Goal: Task Accomplishment & Management: Manage account settings

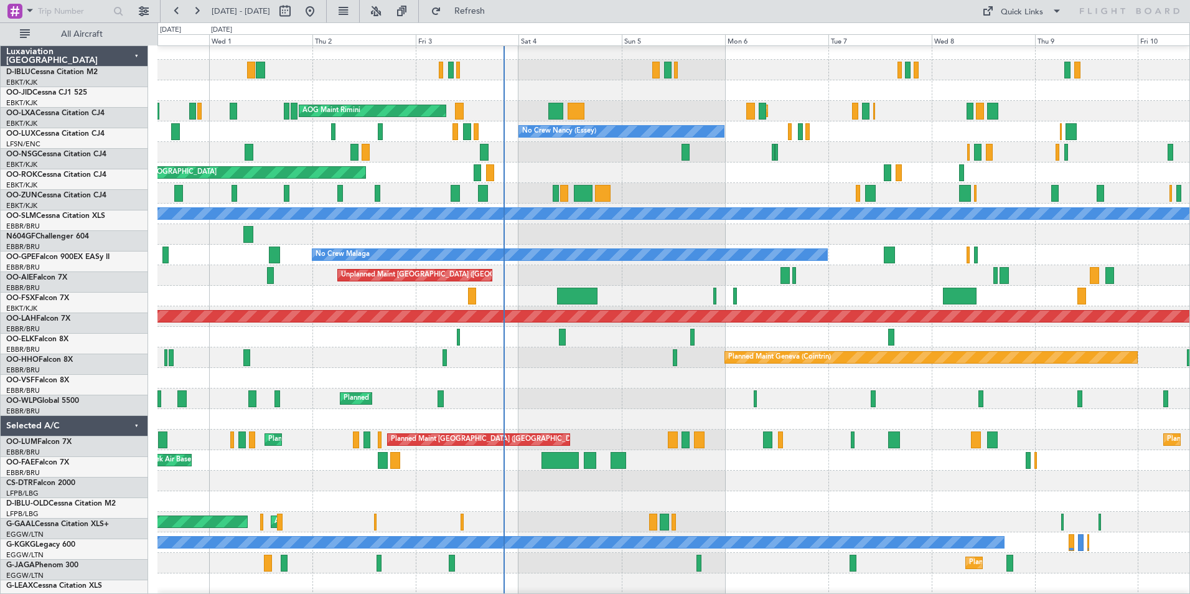
click at [709, 383] on div at bounding box center [673, 378] width 1032 height 21
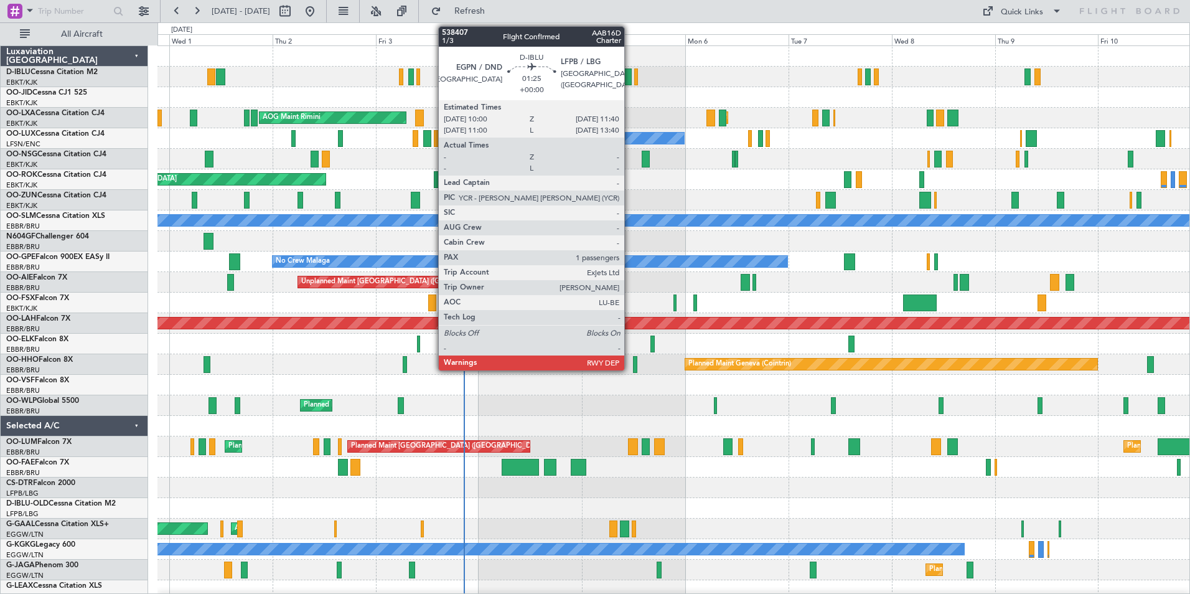
click at [630, 78] on div at bounding box center [627, 76] width 7 height 17
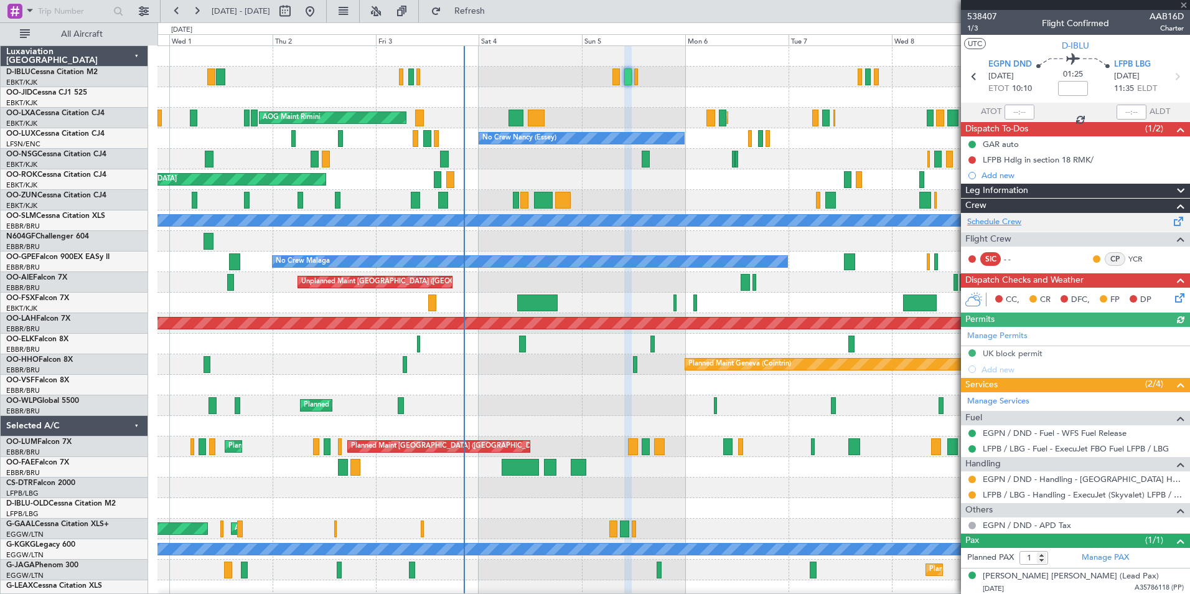
click at [1019, 218] on link "Schedule Crew" at bounding box center [994, 222] width 54 height 12
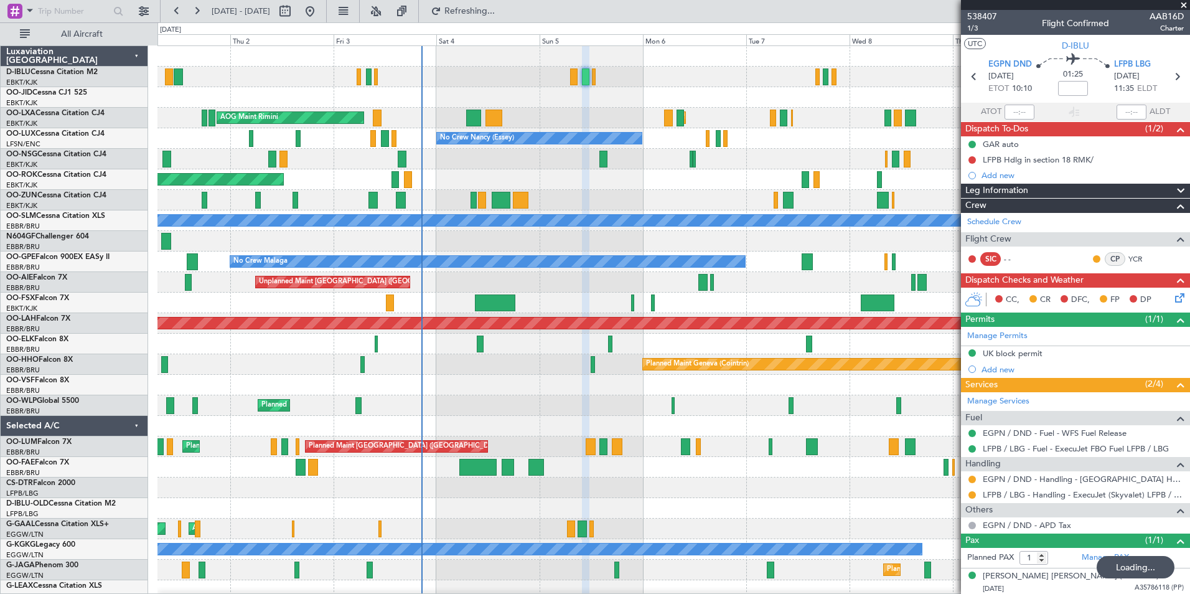
click at [589, 426] on div "Planned Maint Kortrijk-[GEOGRAPHIC_DATA] AOG Maint [GEOGRAPHIC_DATA] Planned Ma…" at bounding box center [673, 436] width 1032 height 780
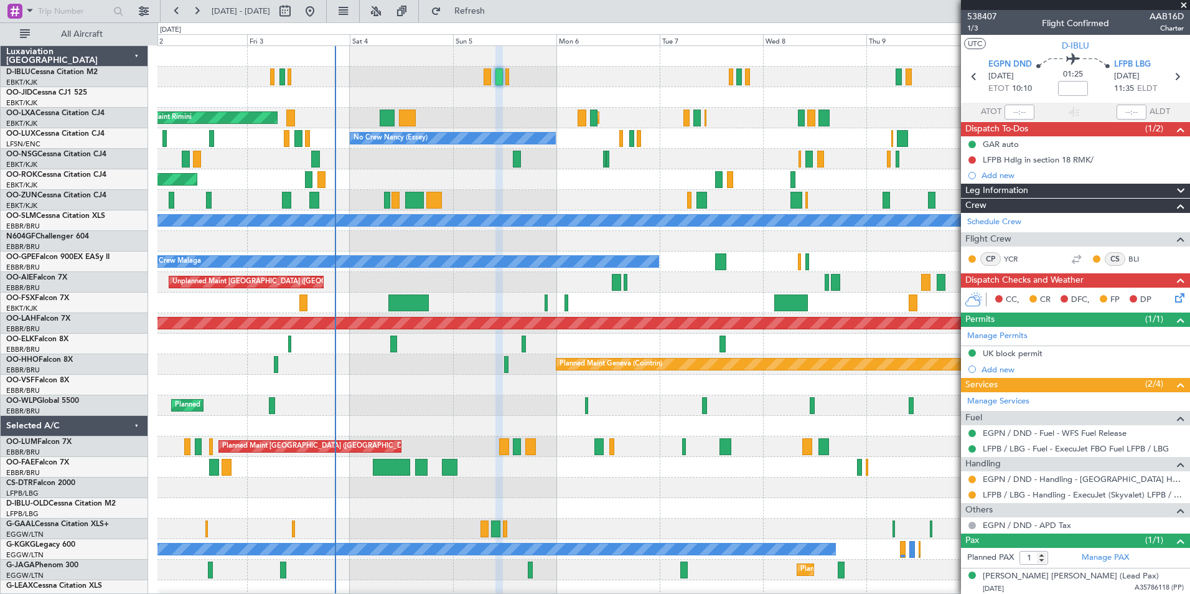
click at [424, 270] on div "No Crew Malaga No Crew [GEOGRAPHIC_DATA] (Brussels National)" at bounding box center [673, 261] width 1032 height 21
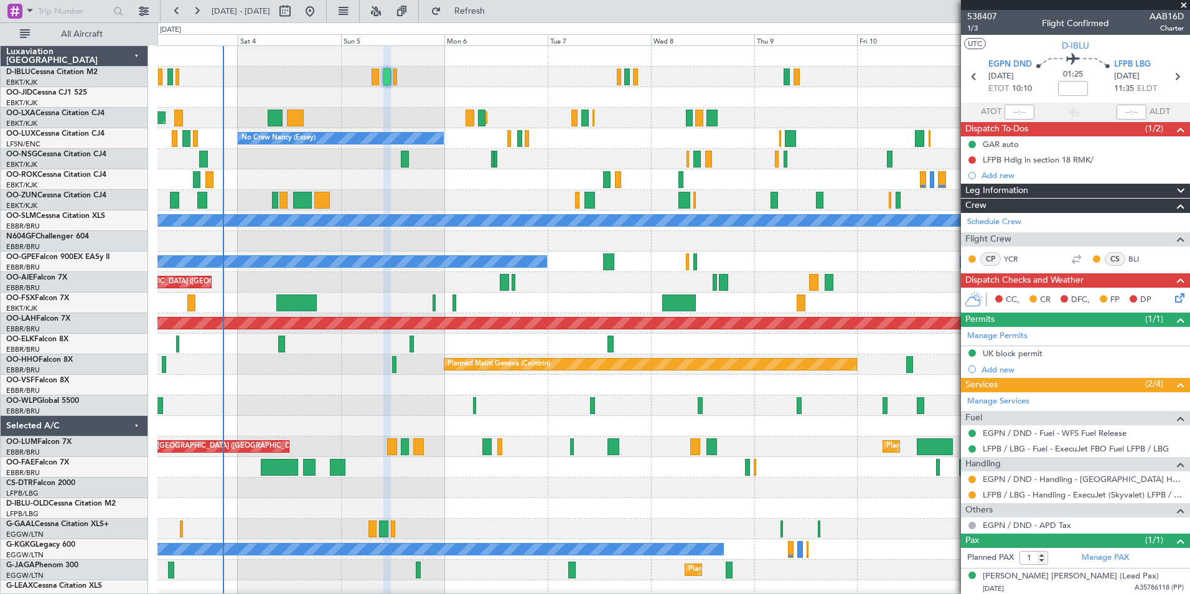
click at [538, 469] on div "Owner Melsbroek Air Base Planned Maint [GEOGRAPHIC_DATA] AOG Maint [GEOGRAPHIC_…" at bounding box center [673, 467] width 1032 height 21
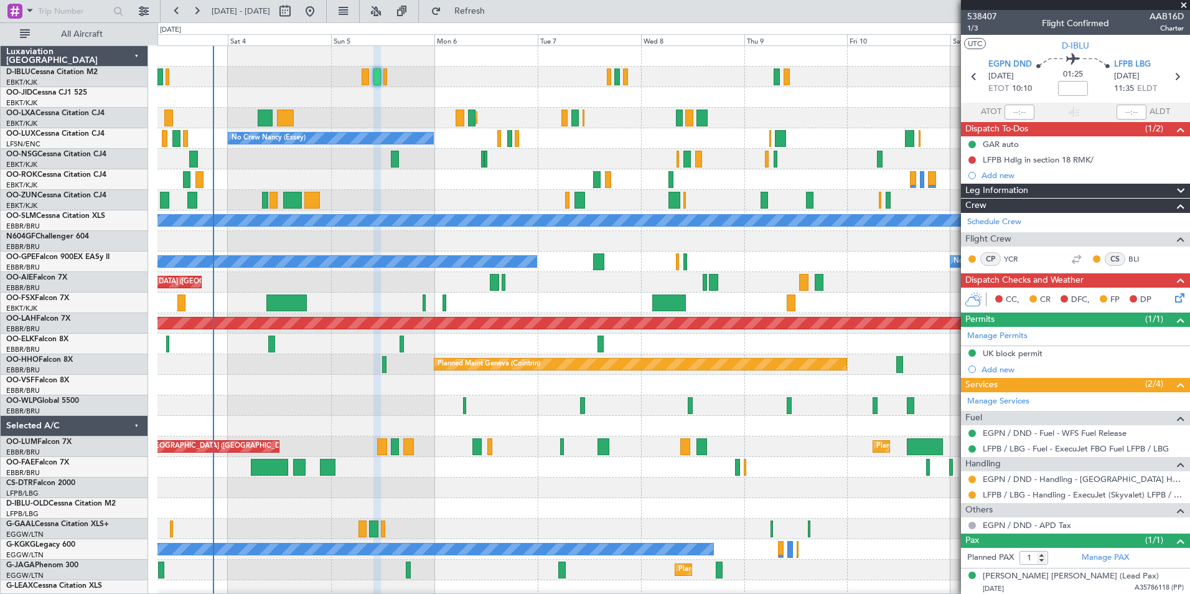
click at [647, 403] on div "Planned Maint Milan (Linate)" at bounding box center [673, 405] width 1032 height 21
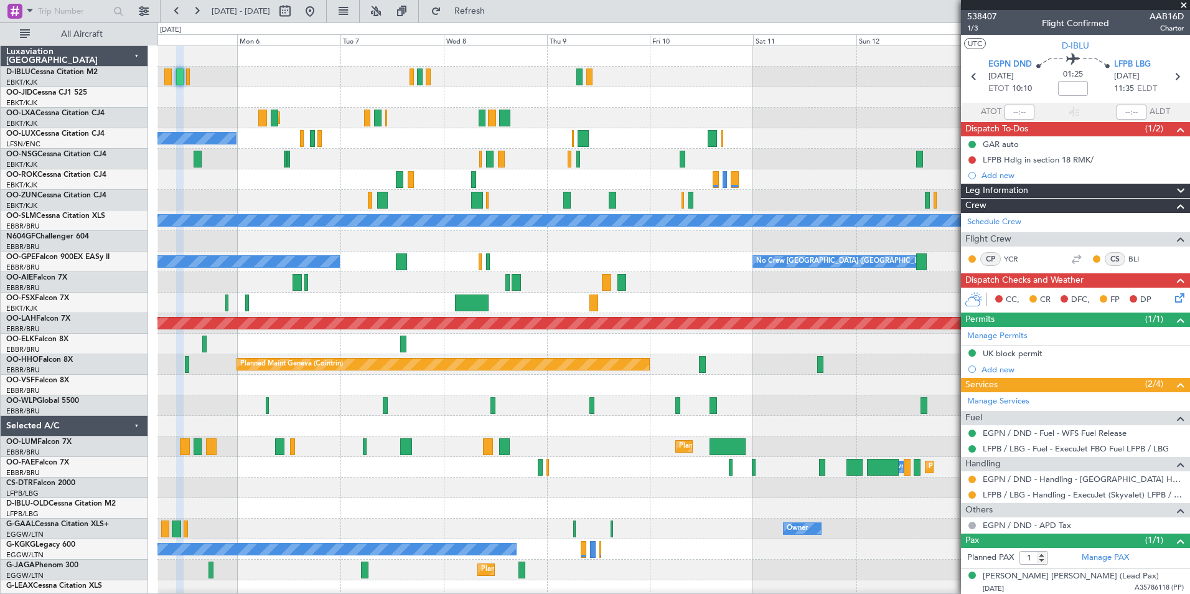
click at [468, 139] on div "No Crew Kortrijk-[GEOGRAPHIC_DATA] Planned Maint [GEOGRAPHIC_DATA]-[GEOGRAPHIC_…" at bounding box center [673, 436] width 1032 height 780
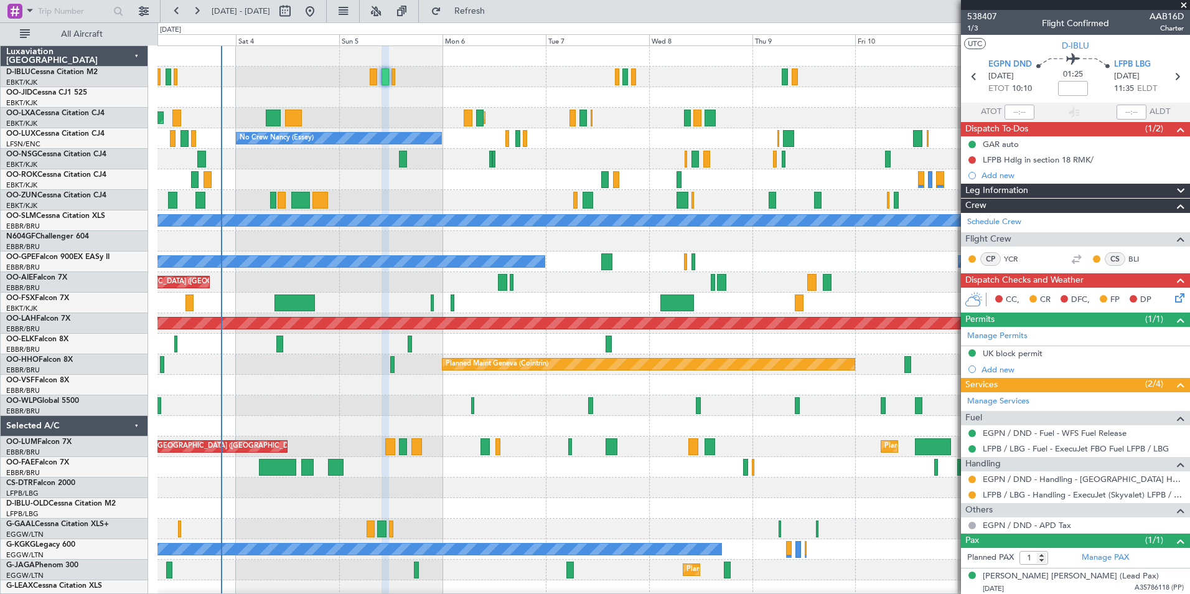
click at [876, 145] on div "No Crew Nancy (Essey)" at bounding box center [673, 138] width 1032 height 21
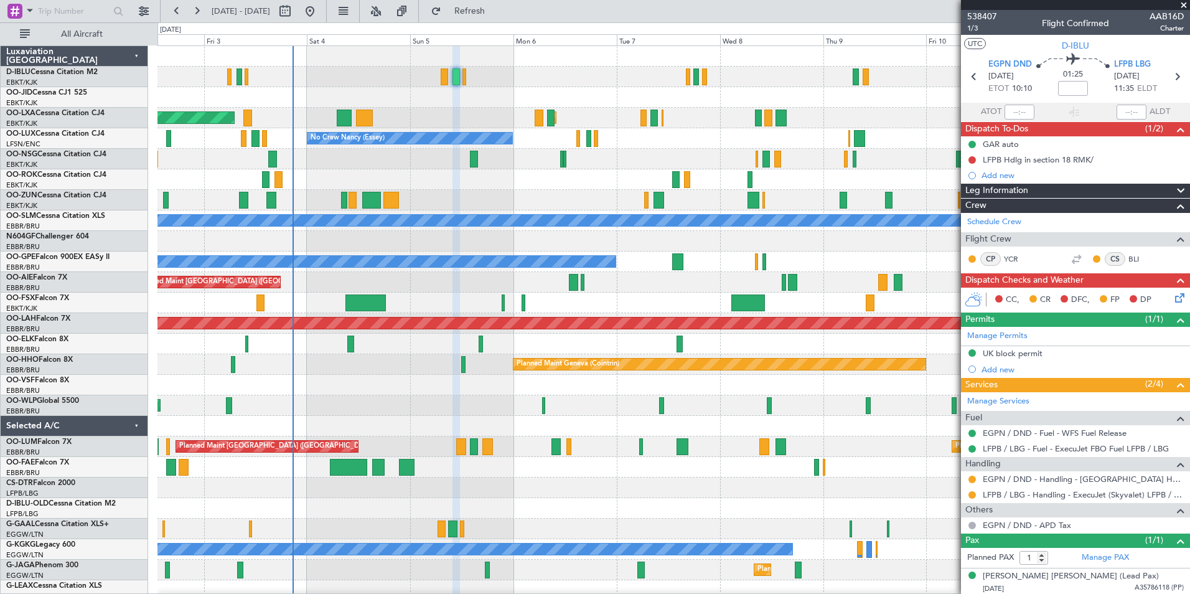
click at [485, 282] on div "Unplanned Maint [GEOGRAPHIC_DATA] ([GEOGRAPHIC_DATA])" at bounding box center [673, 282] width 1032 height 21
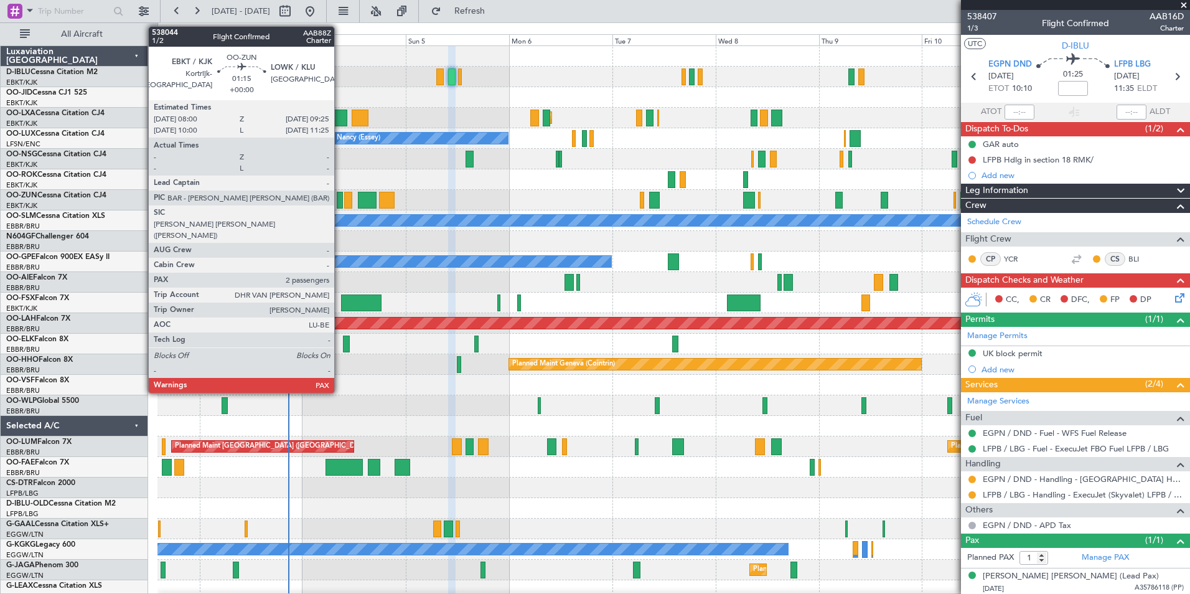
click at [340, 201] on div at bounding box center [340, 200] width 6 height 17
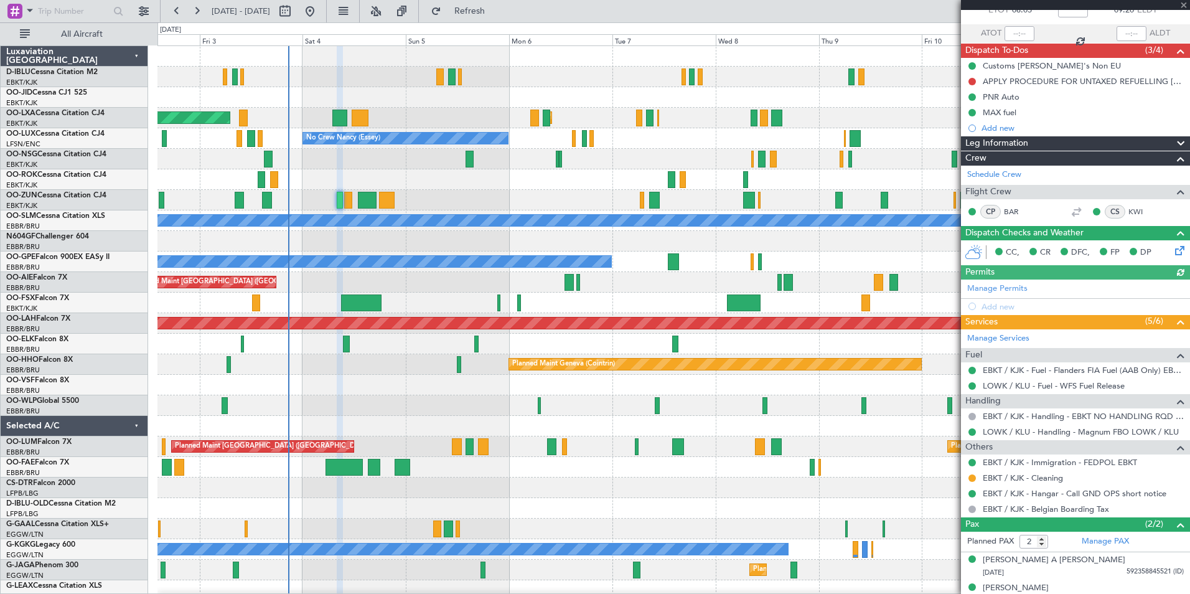
scroll to position [92, 0]
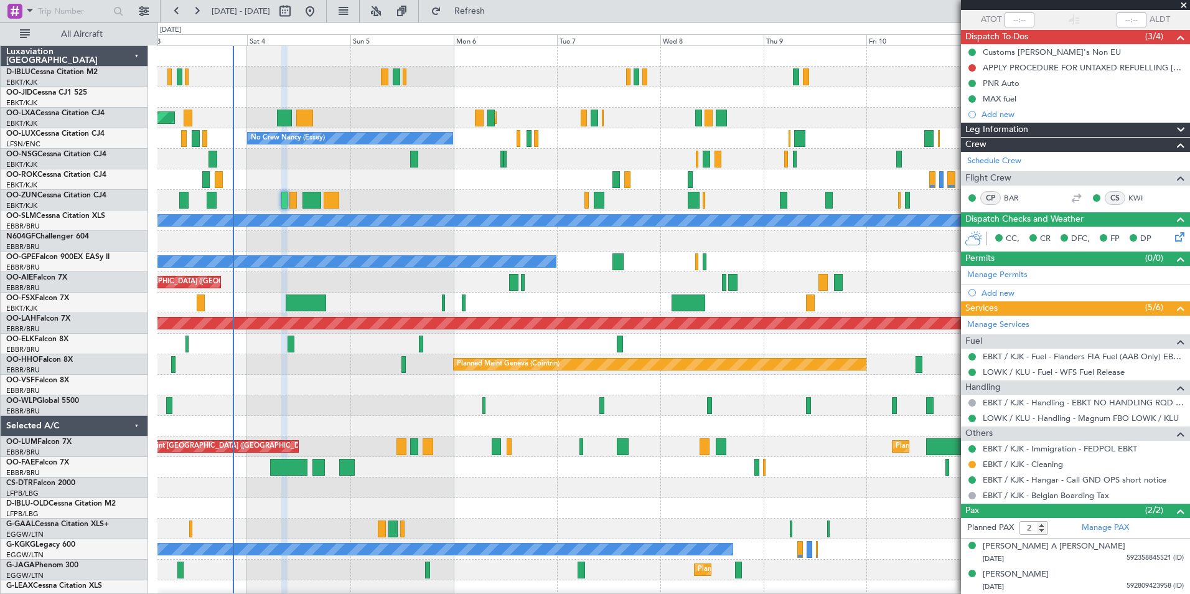
click at [438, 297] on div at bounding box center [673, 302] width 1032 height 21
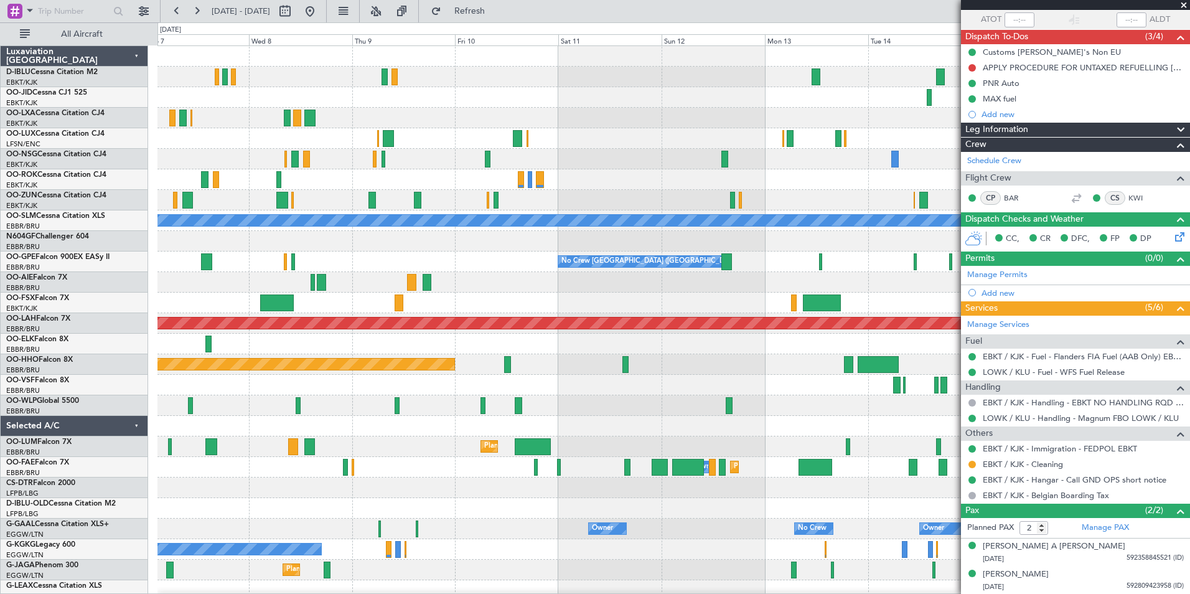
click at [345, 157] on div "No Crew Kortrijk-[GEOGRAPHIC_DATA] Planned Maint [GEOGRAPHIC_DATA]-[GEOGRAPHIC_…" at bounding box center [673, 436] width 1032 height 780
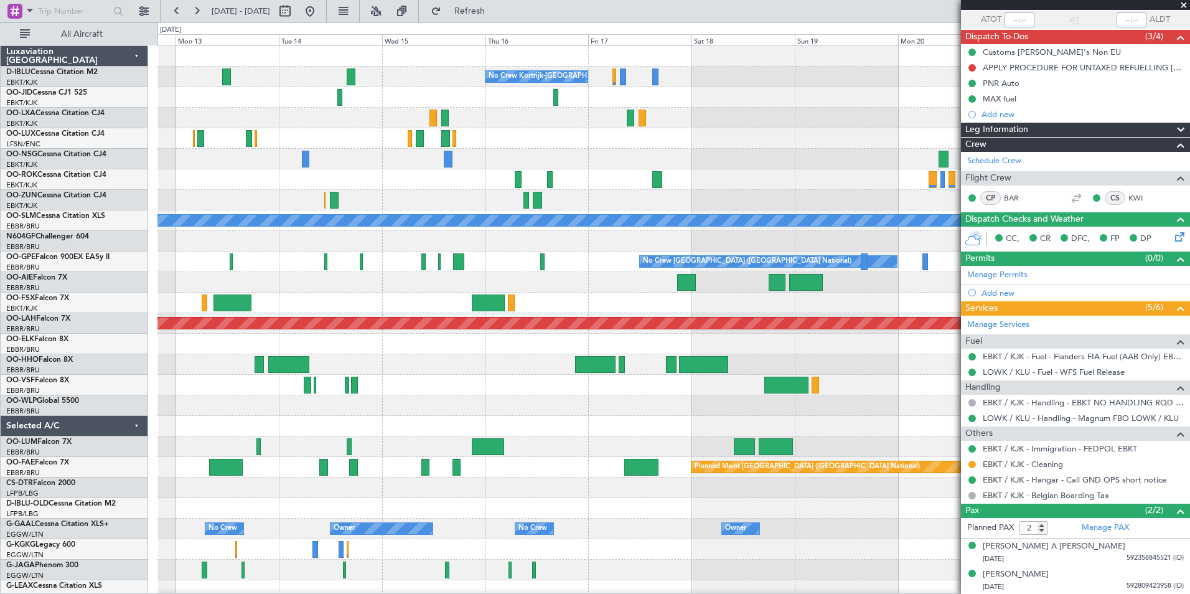
click at [412, 127] on div at bounding box center [673, 118] width 1032 height 21
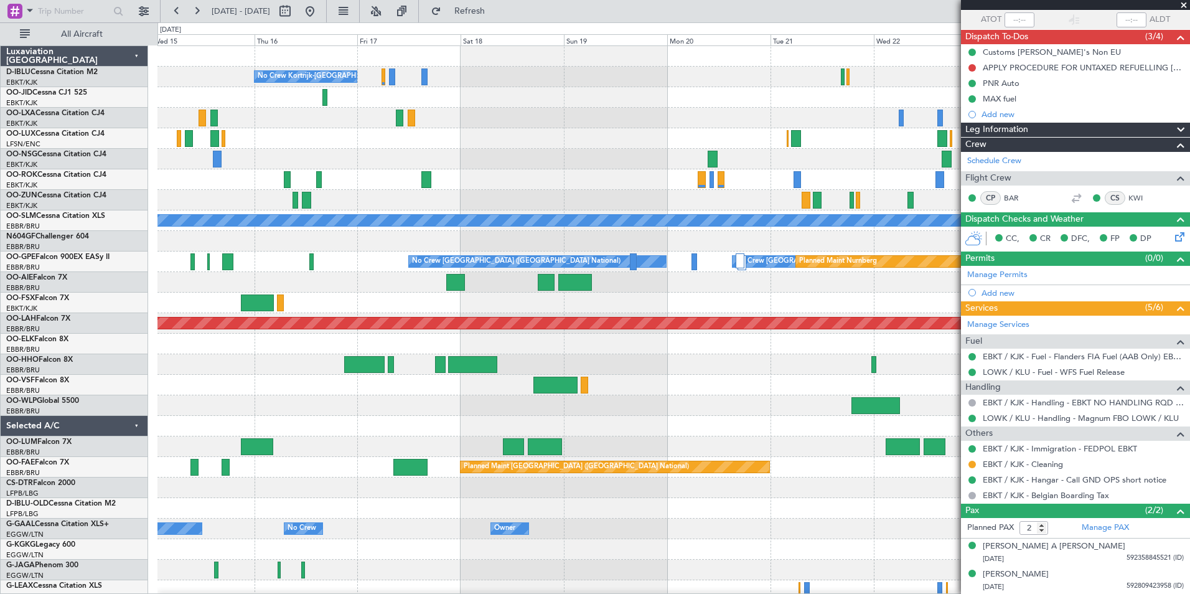
click at [360, 151] on div "No Crew Kortrijk-[GEOGRAPHIC_DATA] No Crew No Crew A/C Unavailable [GEOGRAPHIC_…" at bounding box center [673, 467] width 1032 height 842
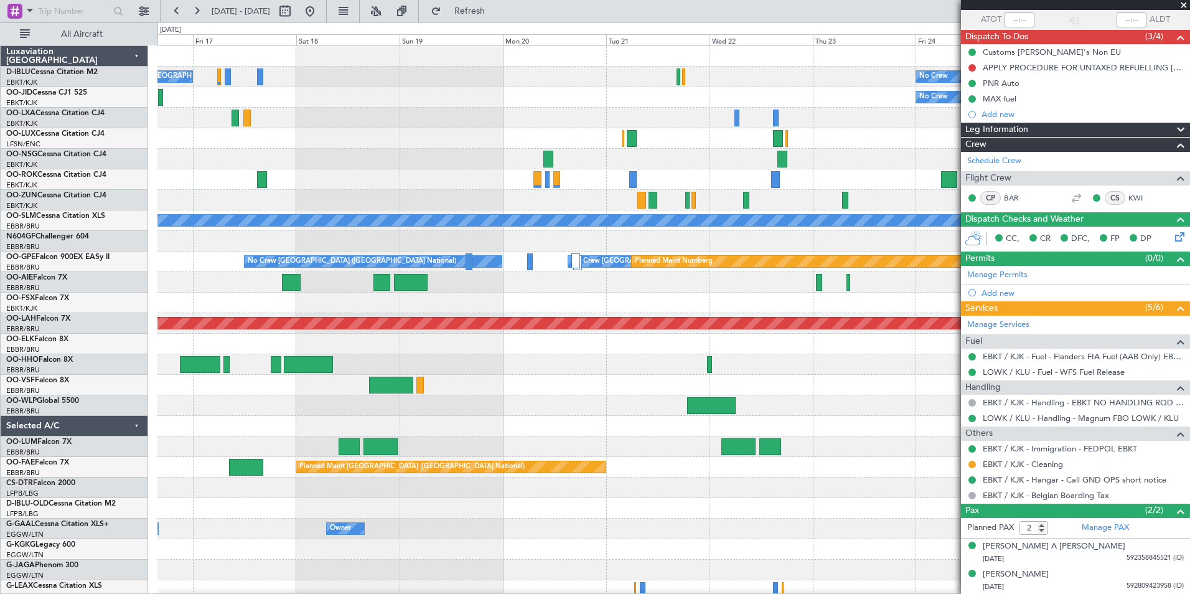
click at [869, 401] on div "No Crew Kortrijk-[GEOGRAPHIC_DATA] No Crew No Crew A/C Unavailable [GEOGRAPHIC_…" at bounding box center [673, 456] width 1032 height 821
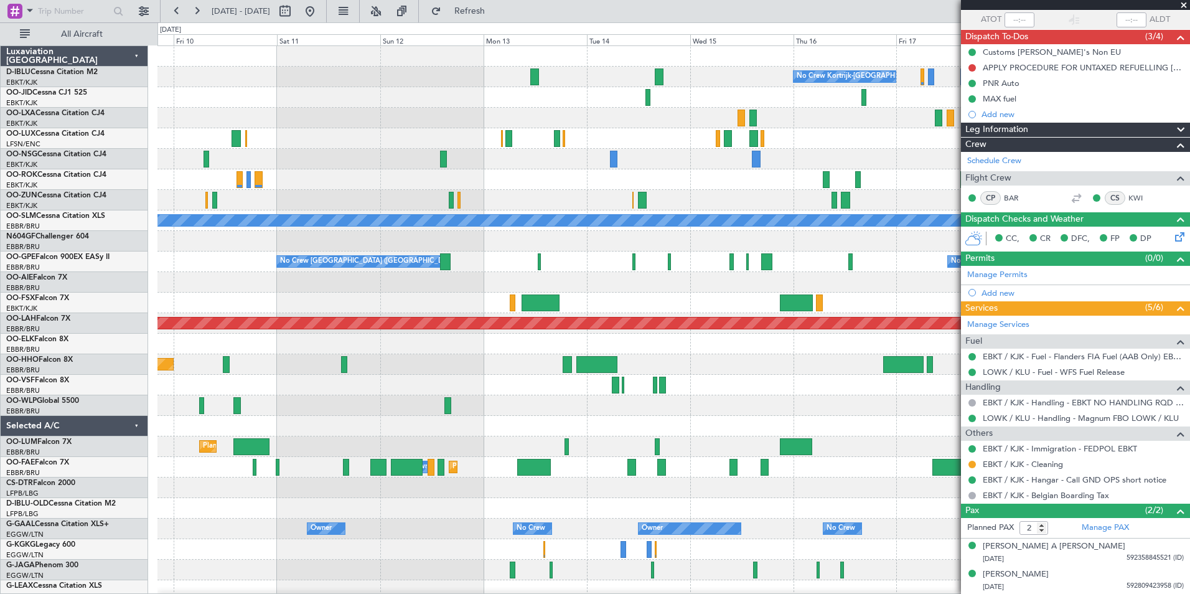
click at [849, 411] on div at bounding box center [673, 405] width 1032 height 21
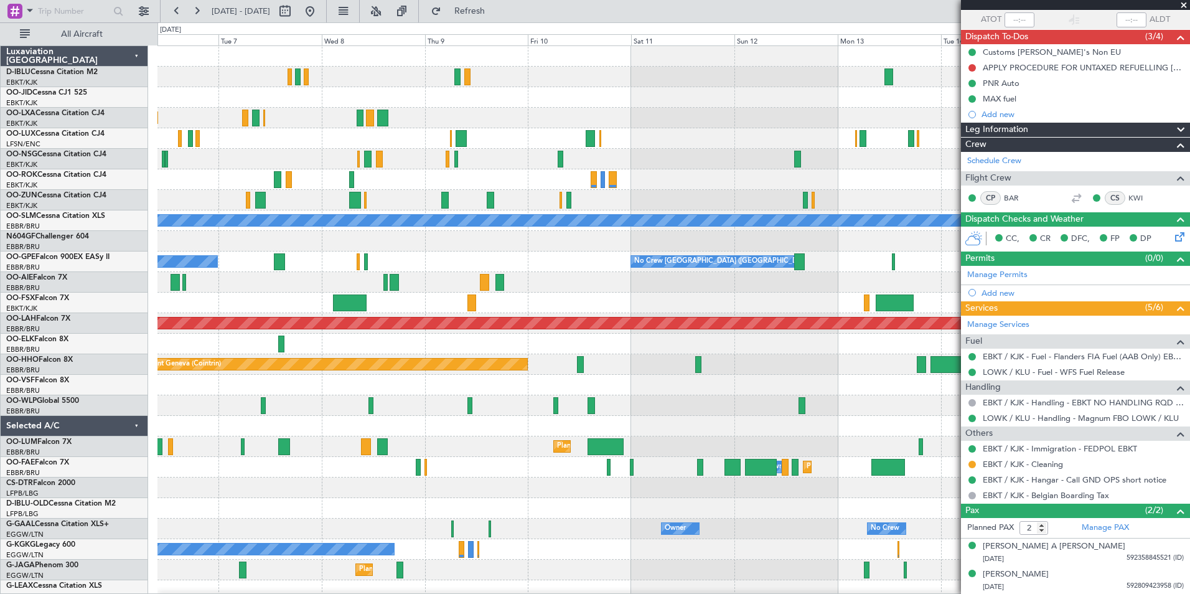
click at [785, 413] on div "No Crew Kortrijk-[GEOGRAPHIC_DATA] Planned Maint [GEOGRAPHIC_DATA]-[GEOGRAPHIC_…" at bounding box center [673, 467] width 1032 height 842
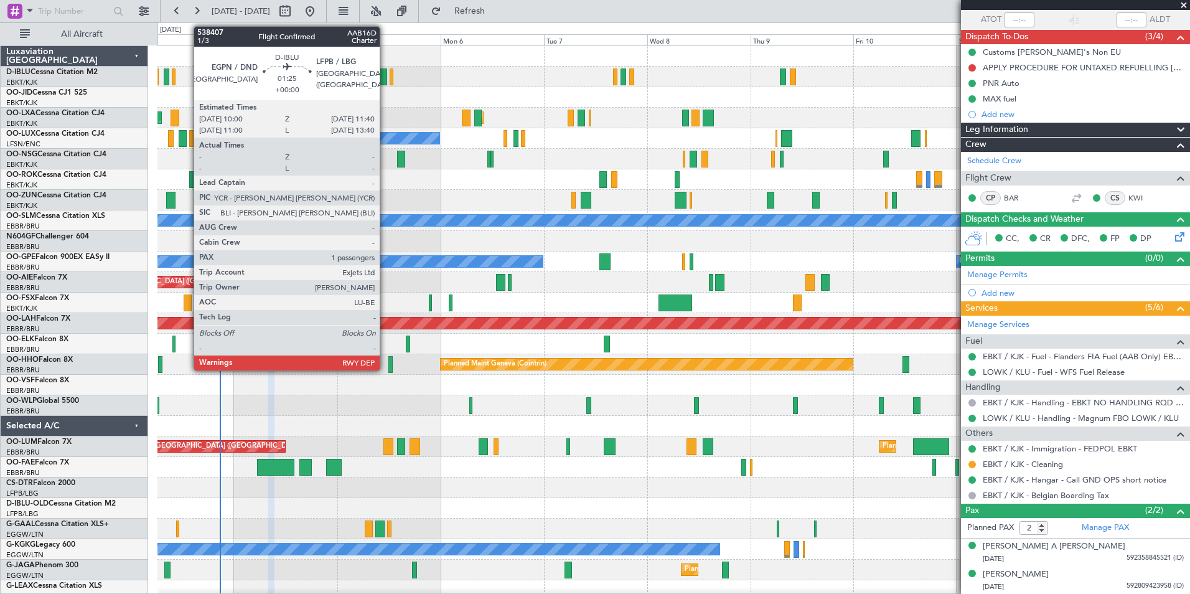
click at [385, 80] on div at bounding box center [383, 76] width 7 height 17
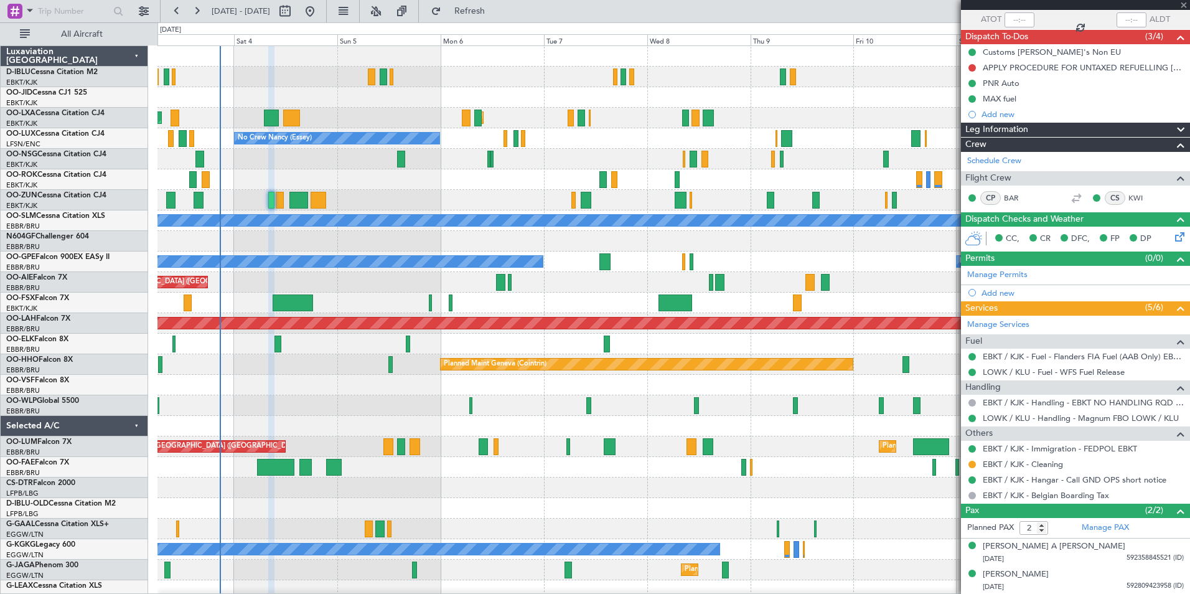
type input "1"
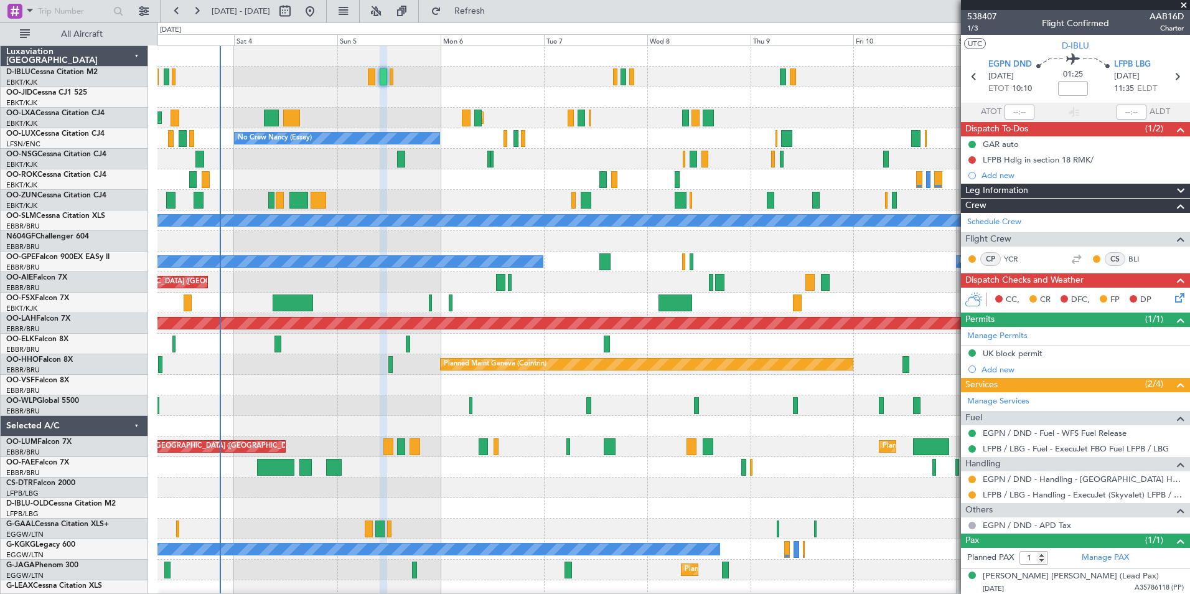
scroll to position [2, 0]
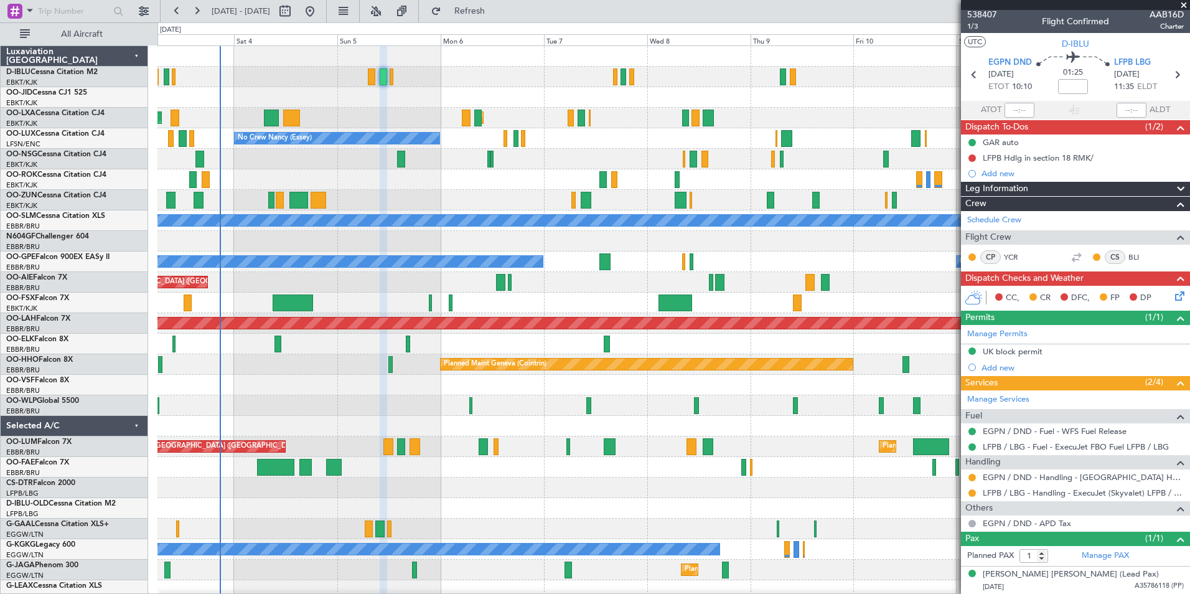
click at [392, 434] on div at bounding box center [673, 426] width 1032 height 21
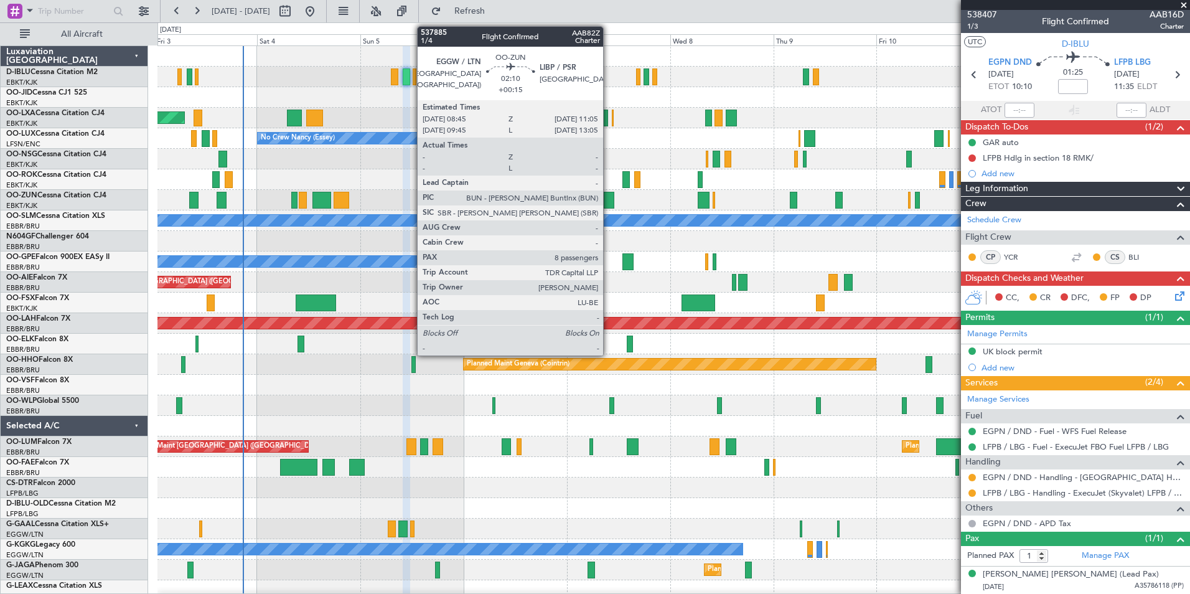
click at [609, 201] on div at bounding box center [609, 200] width 11 height 17
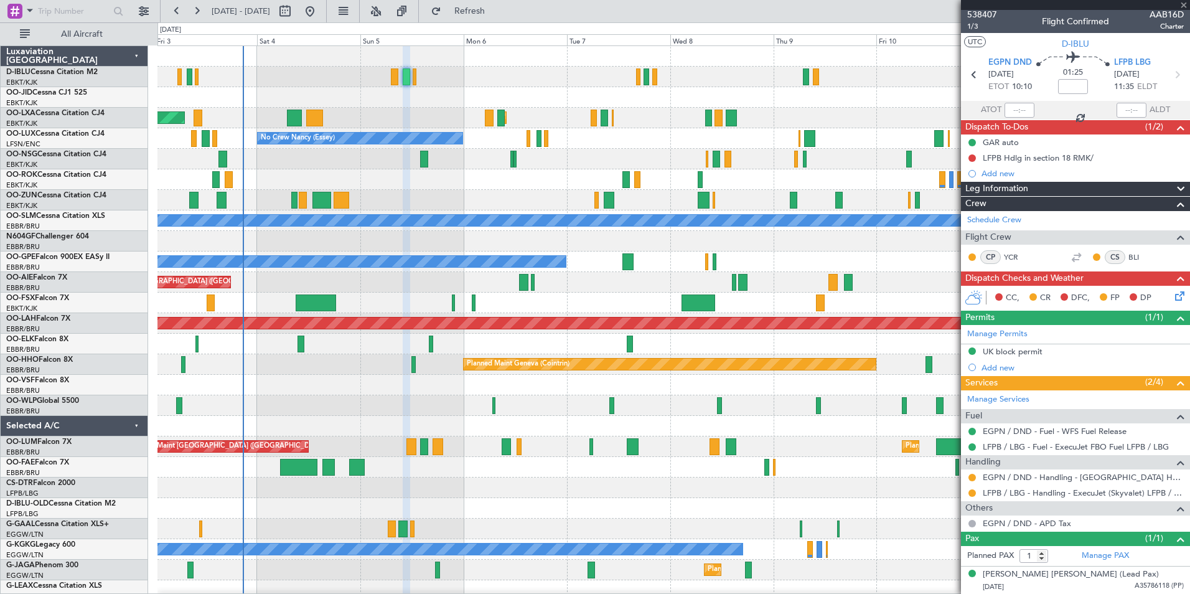
type input "+00:15"
type input "8"
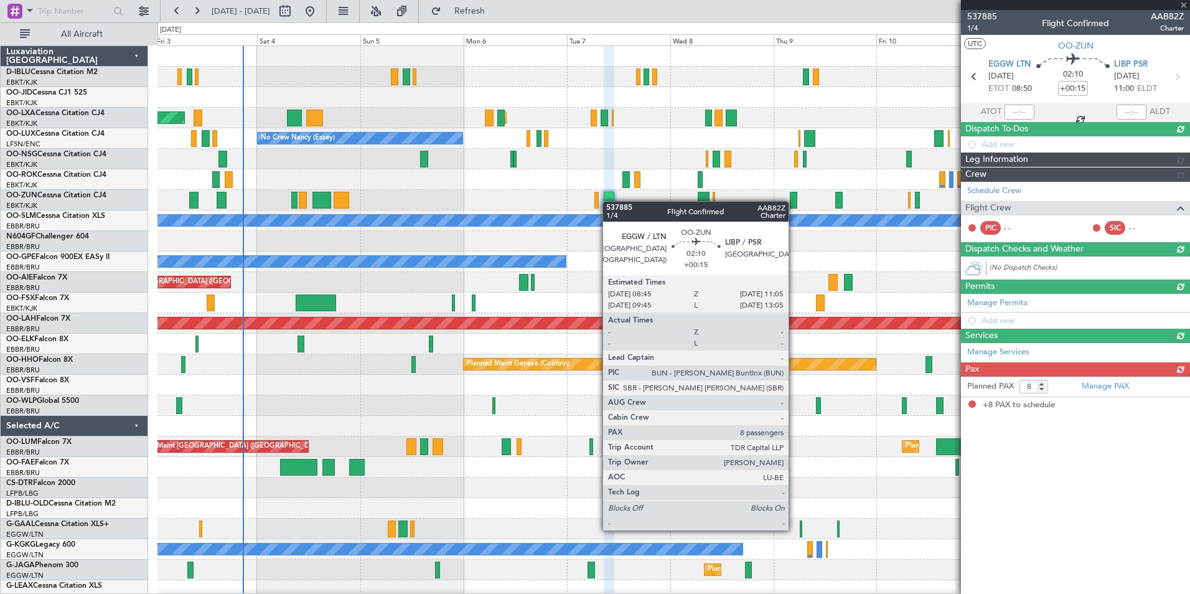
scroll to position [0, 0]
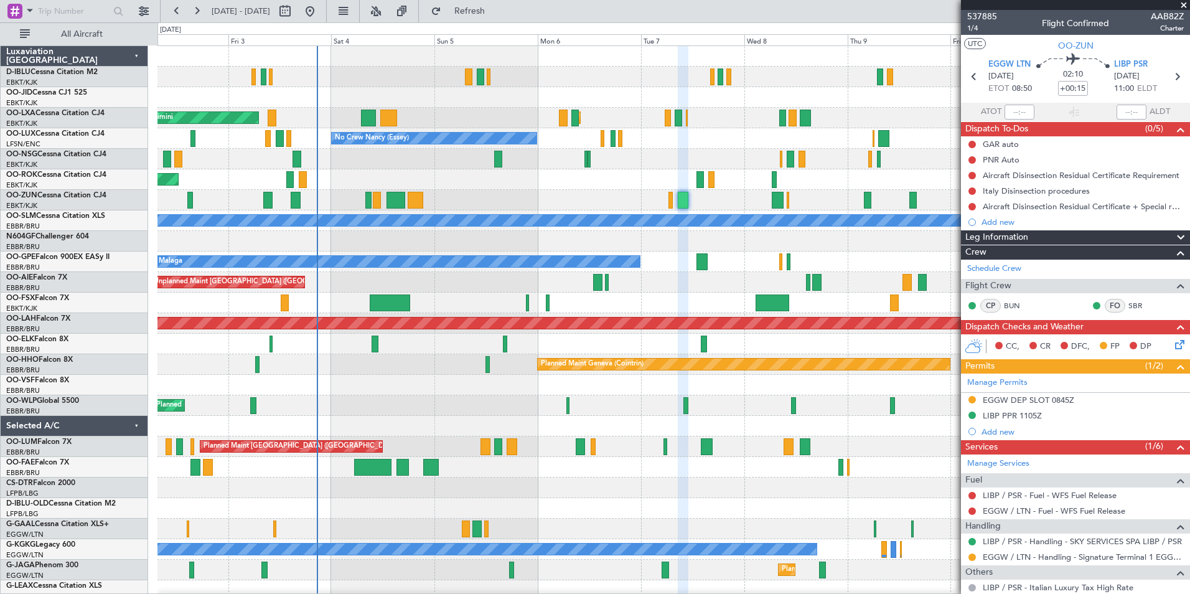
click at [526, 477] on div "AOG Maint Rimini Planned Maint [GEOGRAPHIC_DATA]-[GEOGRAPHIC_DATA] No Crew [PER…" at bounding box center [673, 436] width 1032 height 780
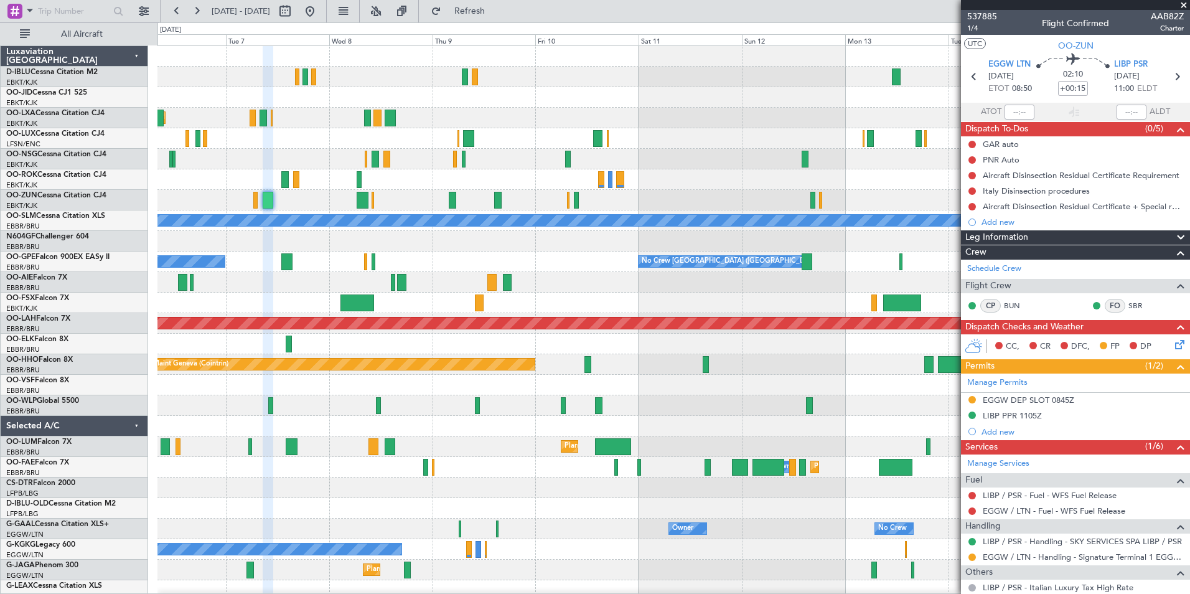
click at [445, 402] on div "No Crew Kortrijk-[GEOGRAPHIC_DATA] Planned Maint [GEOGRAPHIC_DATA]-[GEOGRAPHIC_…" at bounding box center [673, 436] width 1032 height 780
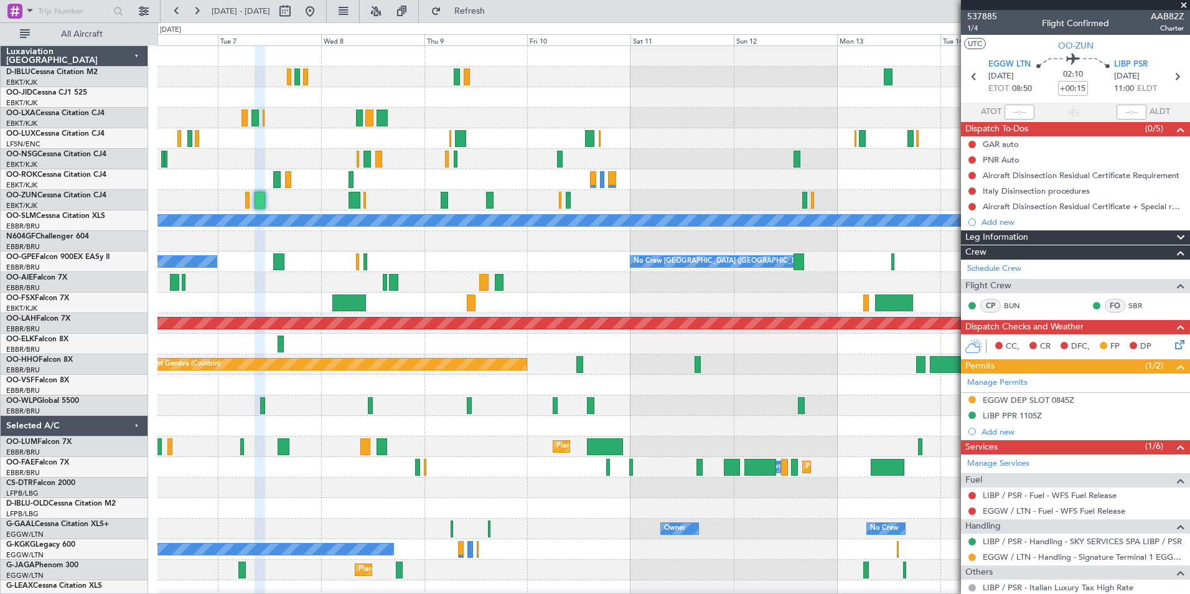
click at [423, 404] on div "No Crew Kortrijk-[GEOGRAPHIC_DATA] Planned Maint [GEOGRAPHIC_DATA]-[GEOGRAPHIC_…" at bounding box center [673, 436] width 1032 height 780
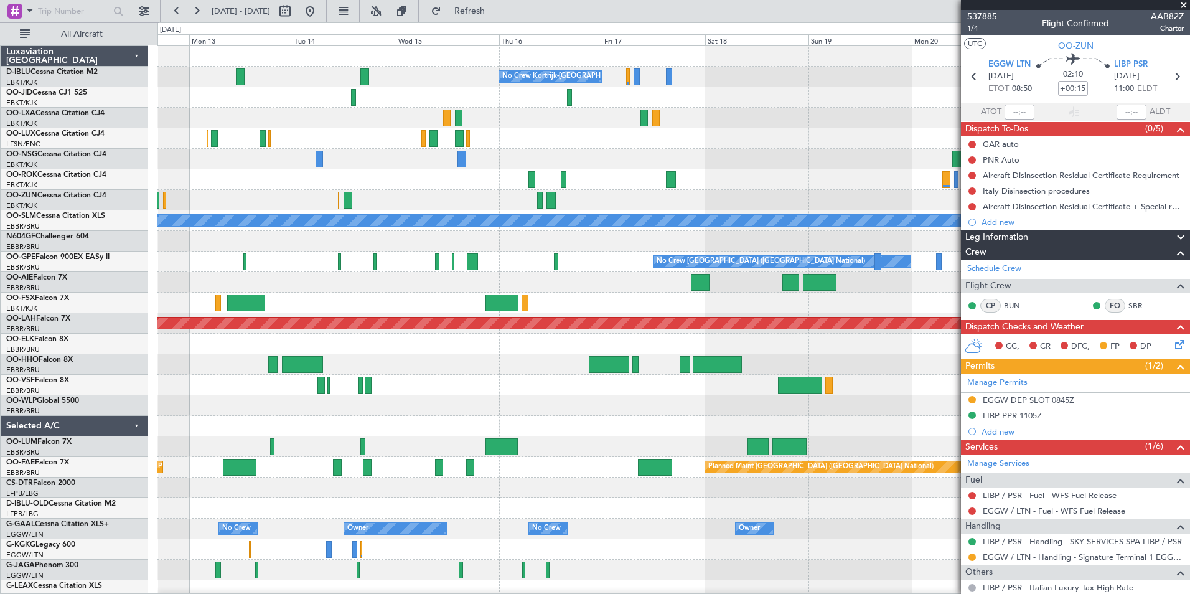
click at [785, 357] on div "No Crew Kortrijk-[GEOGRAPHIC_DATA] No Crew No Crew A/C Unavailable [GEOGRAPHIC_…" at bounding box center [673, 467] width 1032 height 842
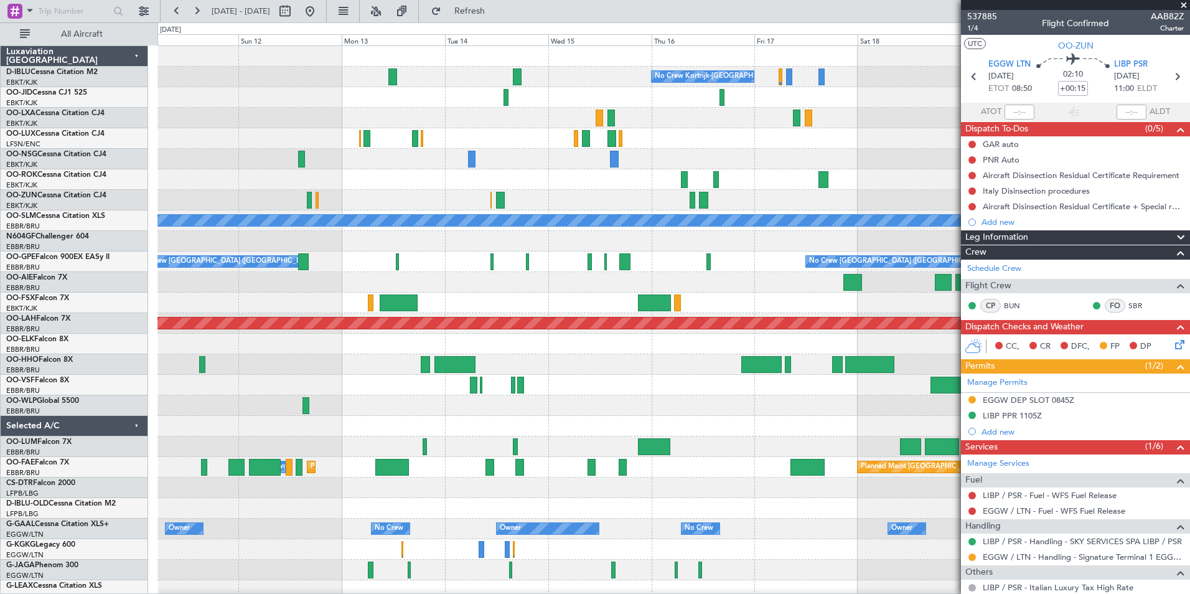
click at [720, 371] on div "Planned Maint Geneva (Cointrin)" at bounding box center [673, 364] width 1032 height 21
click at [828, 364] on div "No Crew Kortrijk-[GEOGRAPHIC_DATA] A/C Unavailable [GEOGRAPHIC_DATA] No Crew [G…" at bounding box center [673, 467] width 1032 height 842
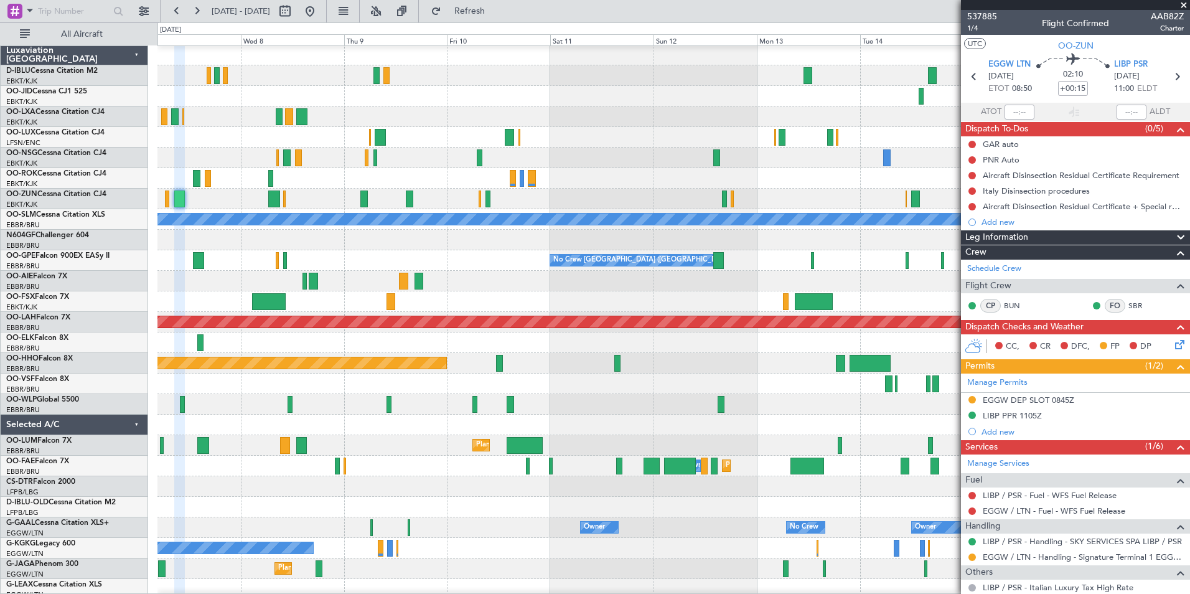
click at [676, 419] on div at bounding box center [673, 424] width 1032 height 21
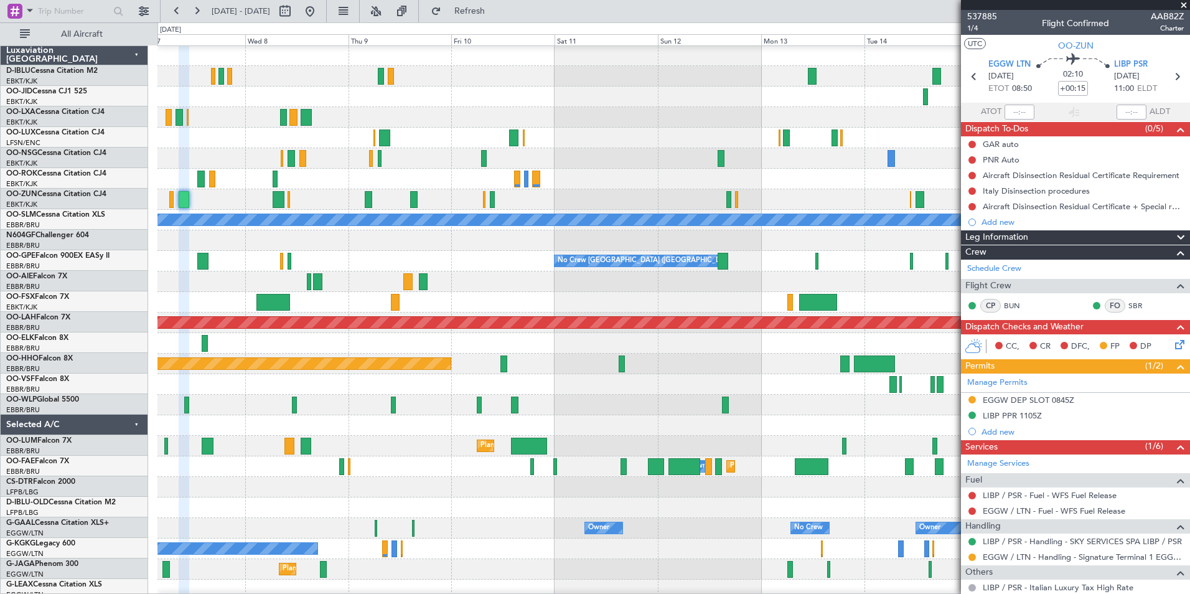
scroll to position [1, 0]
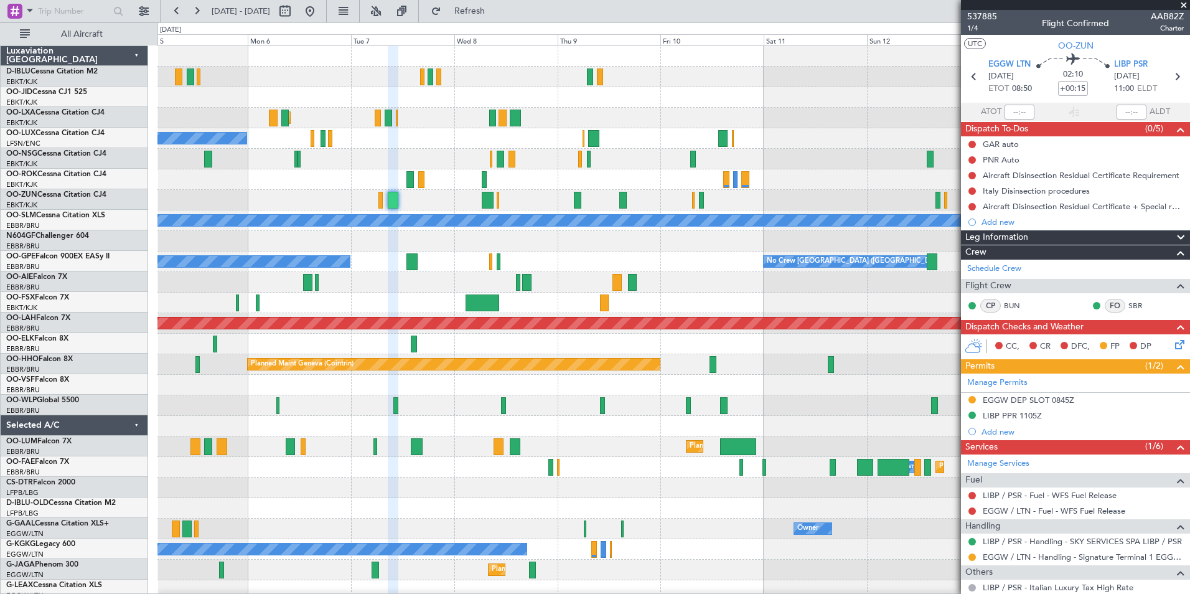
click at [638, 434] on div "No Crew Kortrijk-[GEOGRAPHIC_DATA] Planned Maint [GEOGRAPHIC_DATA]-[GEOGRAPHIC_…" at bounding box center [673, 467] width 1032 height 842
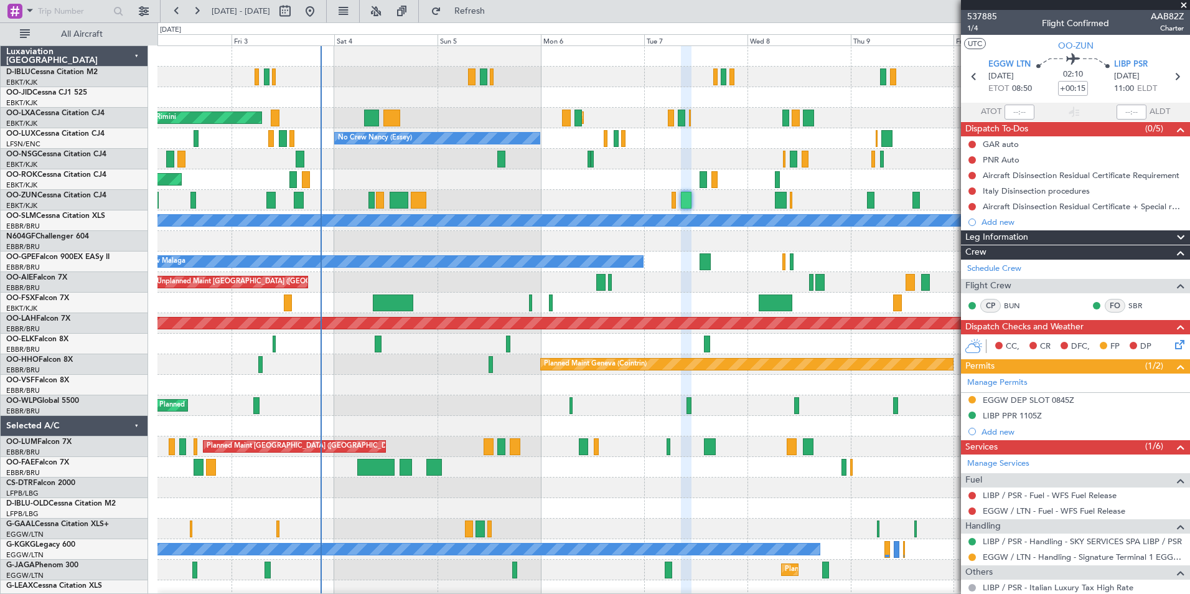
click at [632, 457] on div "Planned Maint Kortrijk-[GEOGRAPHIC_DATA] AOG Maint [GEOGRAPHIC_DATA] No Crew [P…" at bounding box center [673, 436] width 1032 height 780
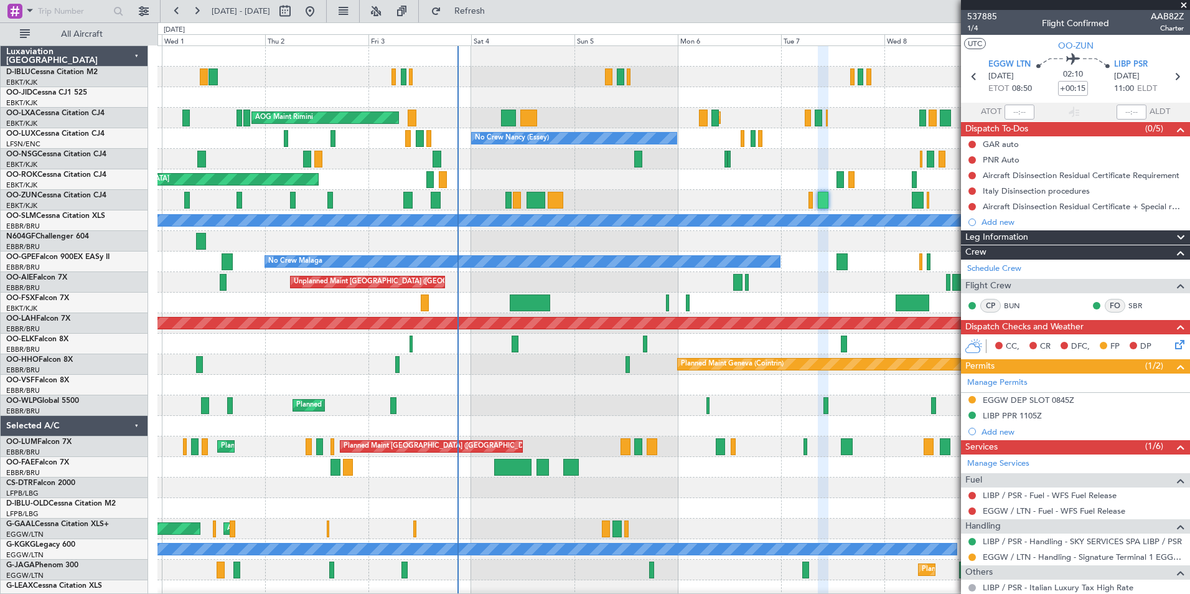
click at [362, 429] on div "Planned Maint Kortrijk-[GEOGRAPHIC_DATA] Planned Maint [GEOGRAPHIC_DATA]-[GEOGR…" at bounding box center [673, 436] width 1032 height 780
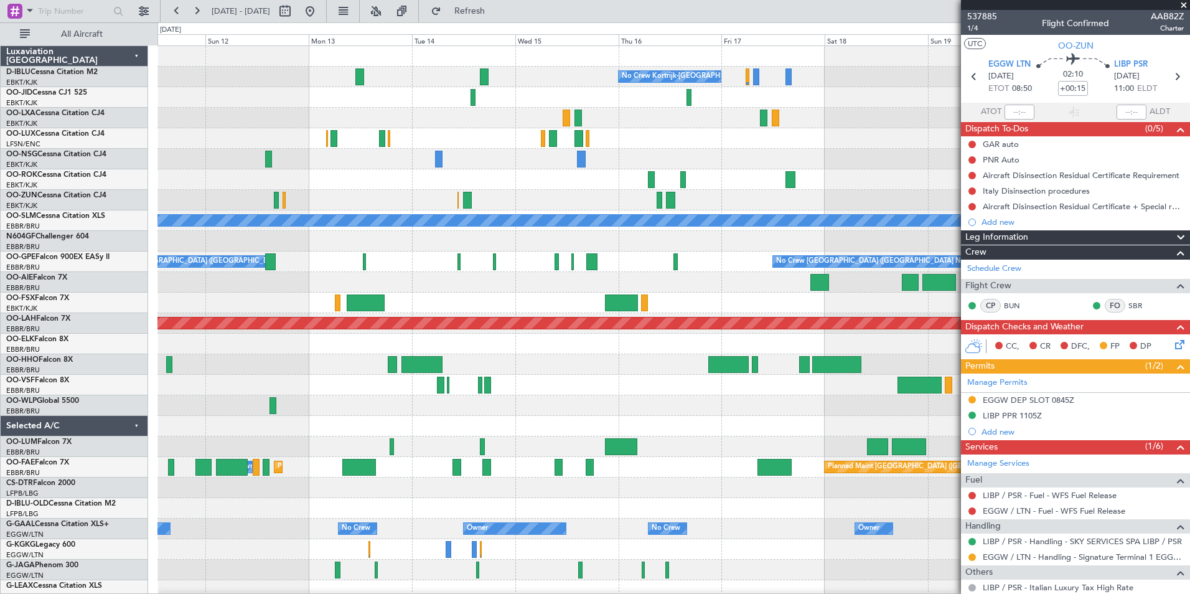
click at [479, 372] on div "Planned Maint Geneva (Cointrin)" at bounding box center [673, 364] width 1032 height 21
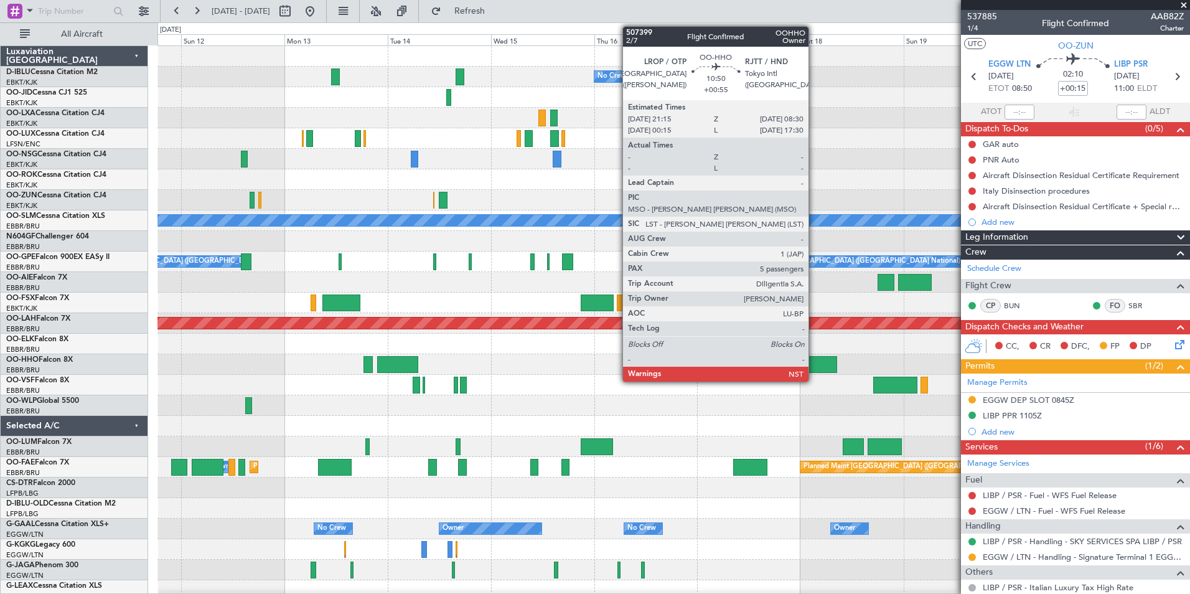
click at [814, 365] on div at bounding box center [812, 364] width 49 height 17
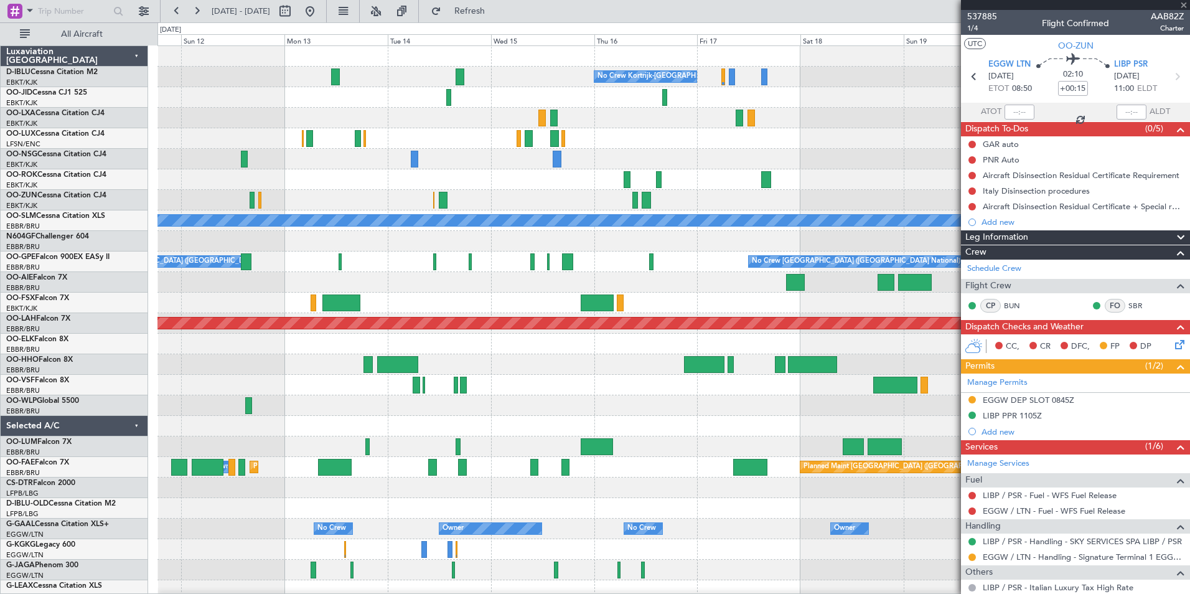
type input "+00:55"
type input "5"
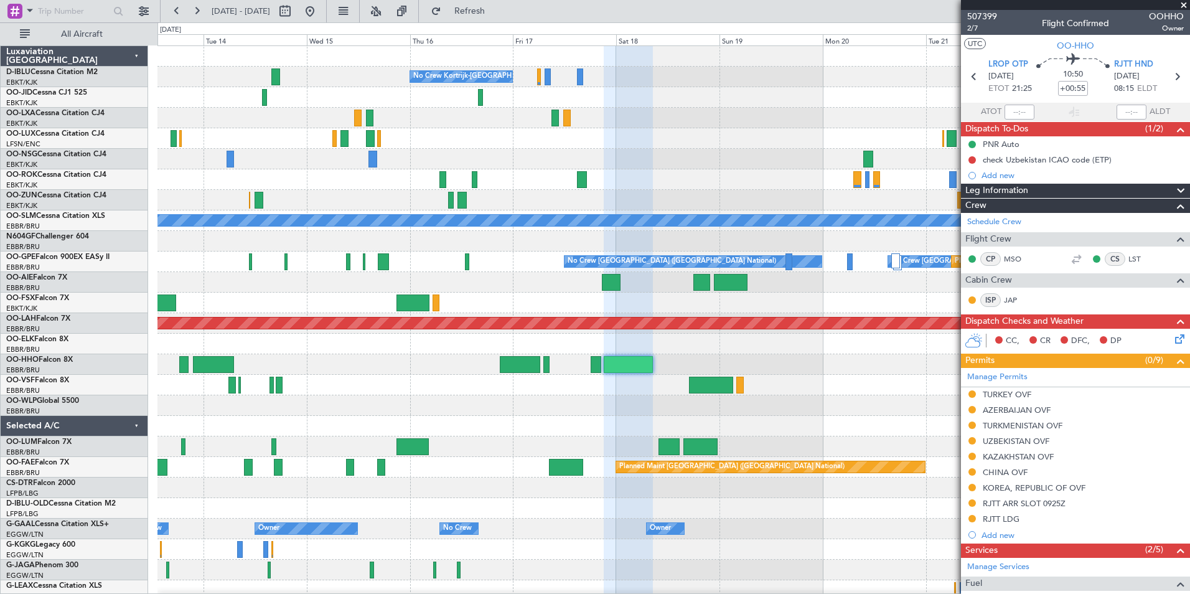
click at [727, 437] on div "No Crew Kortrijk-[GEOGRAPHIC_DATA] No Crew No Crew A/C Unavailable [GEOGRAPHIC_…" at bounding box center [673, 467] width 1032 height 842
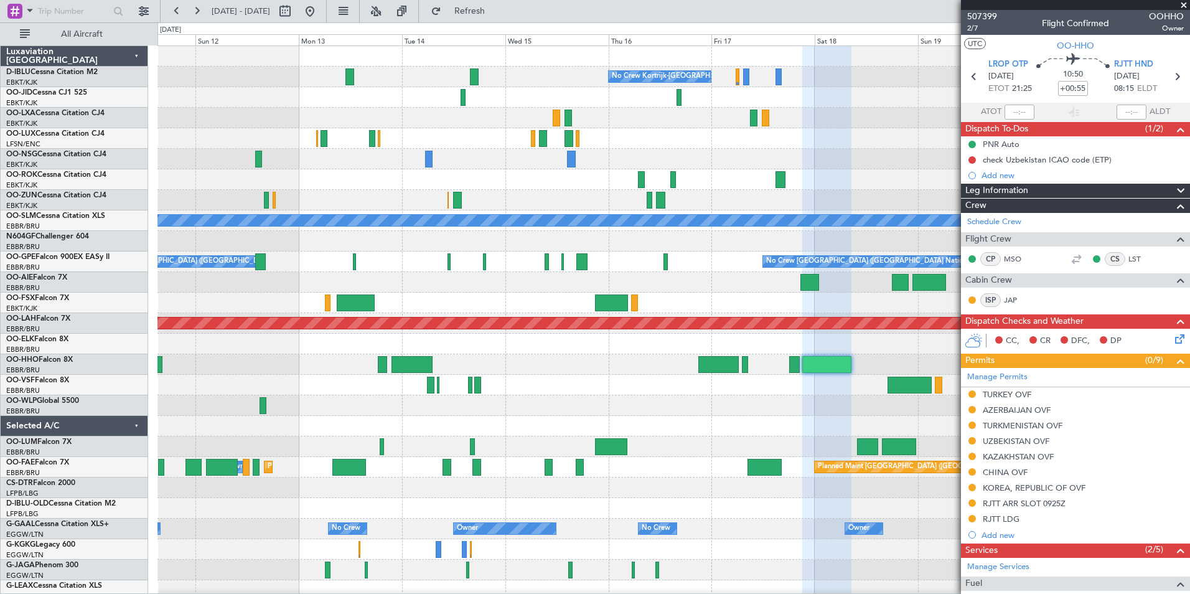
click at [717, 274] on div "No Crew Kortrijk-[GEOGRAPHIC_DATA] No Crew No Crew A/C Unavailable [GEOGRAPHIC_…" at bounding box center [673, 467] width 1032 height 842
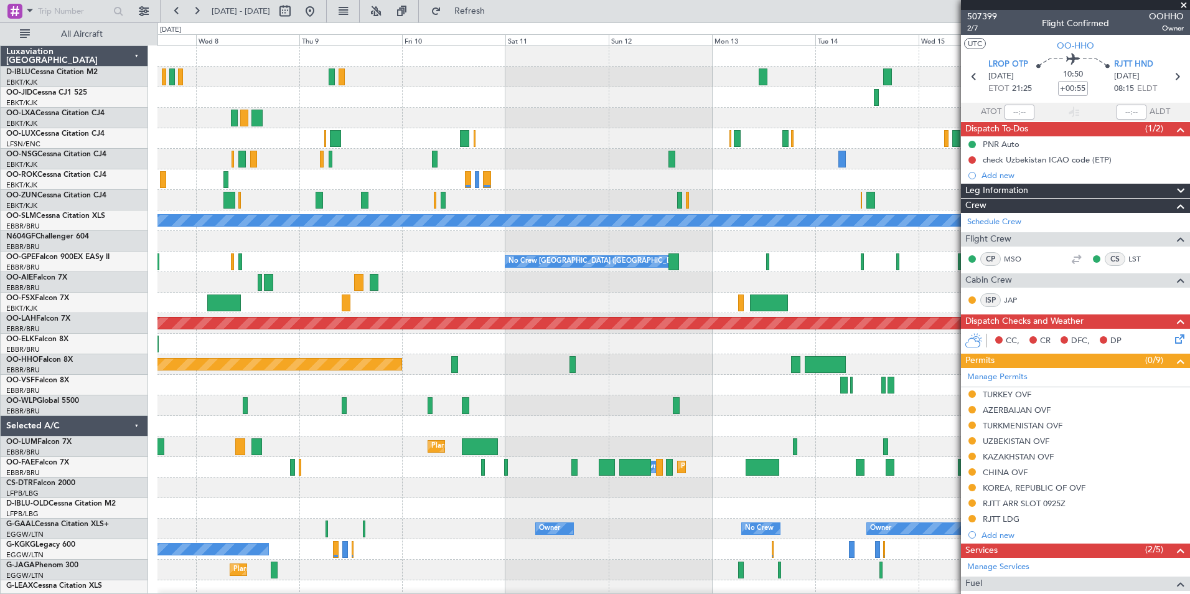
click at [859, 274] on div "No Crew Kortrijk-[GEOGRAPHIC_DATA] Planned Maint [GEOGRAPHIC_DATA]-[GEOGRAPHIC_…" at bounding box center [673, 467] width 1032 height 842
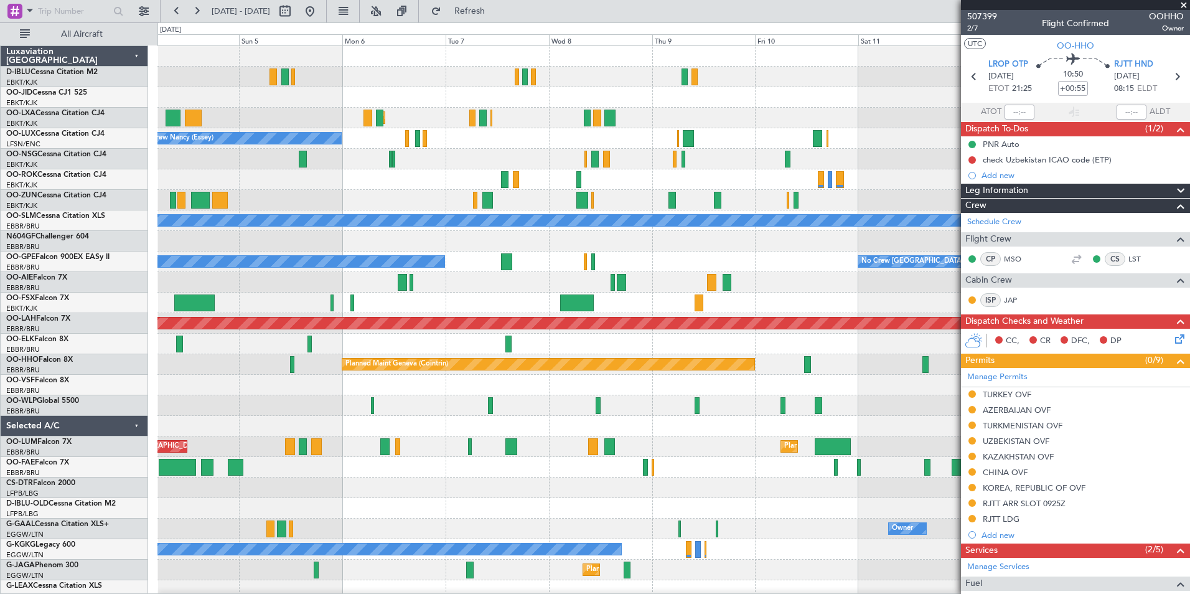
click at [833, 300] on div "No Crew Kortrijk-[GEOGRAPHIC_DATA] Planned Maint [GEOGRAPHIC_DATA]-[GEOGRAPHIC_…" at bounding box center [673, 467] width 1032 height 842
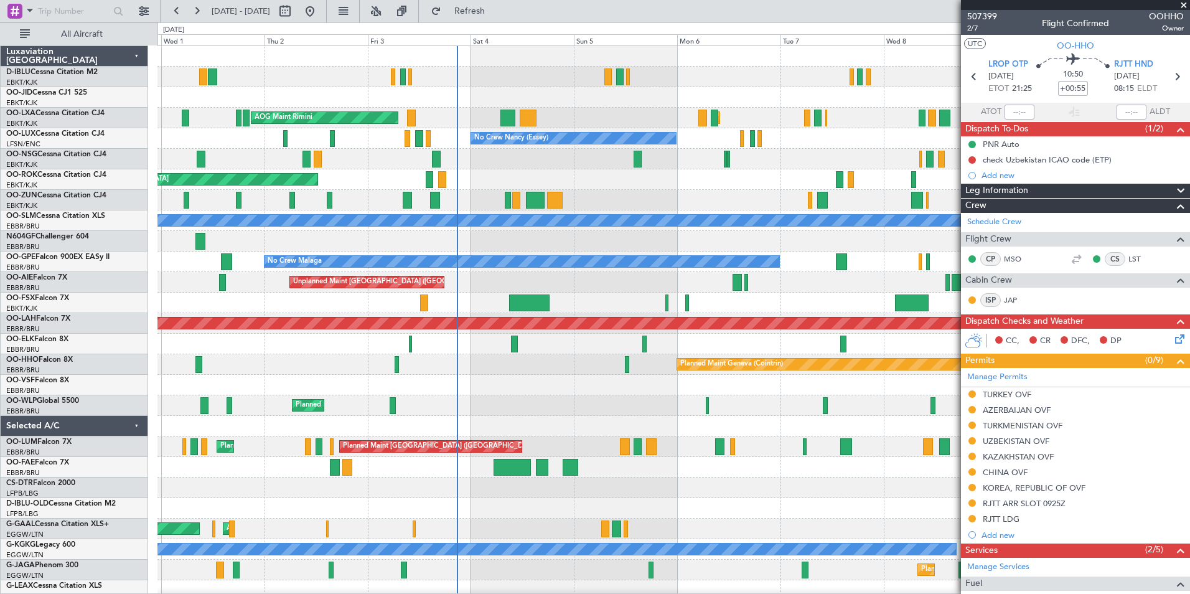
click at [860, 298] on div "Planned Maint Kortrijk-[GEOGRAPHIC_DATA] Planned Maint [GEOGRAPHIC_DATA]-[GEOGR…" at bounding box center [673, 467] width 1032 height 842
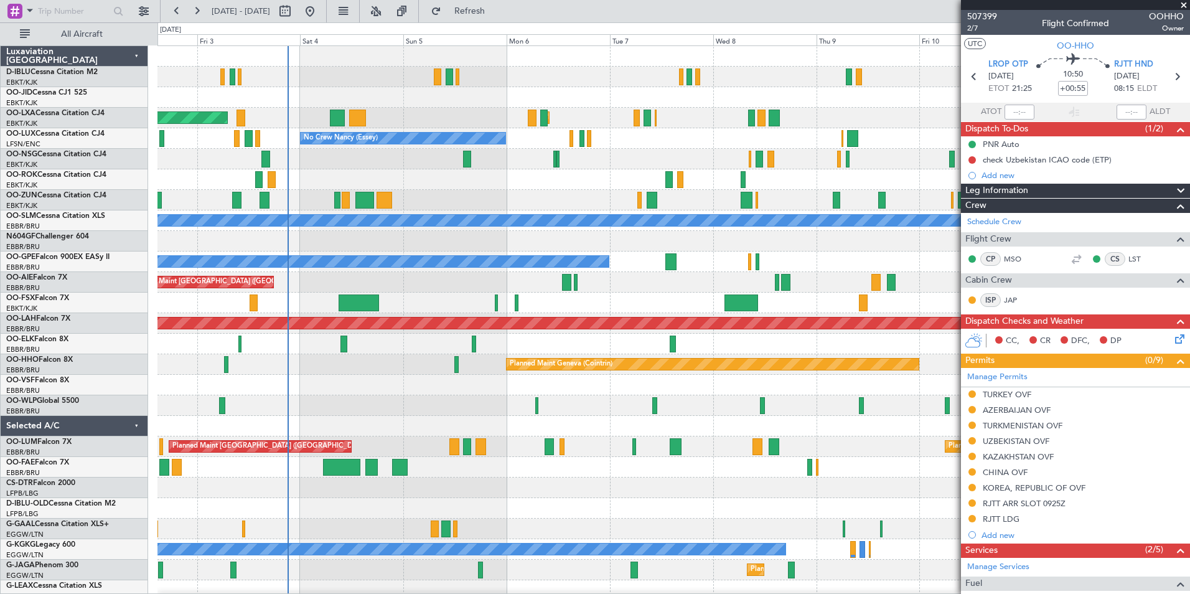
click at [464, 433] on div at bounding box center [673, 426] width 1032 height 21
